Goal: Understand process/instructions

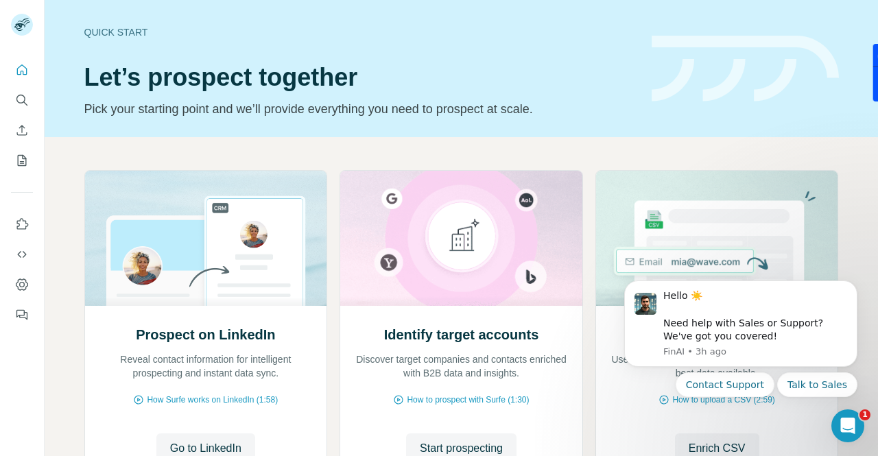
click at [494, 67] on h1 "Let’s prospect together" at bounding box center [359, 77] width 551 height 27
click at [22, 225] on icon "Use Surfe on LinkedIn" at bounding box center [22, 224] width 14 height 14
